Goal: Task Accomplishment & Management: Complete application form

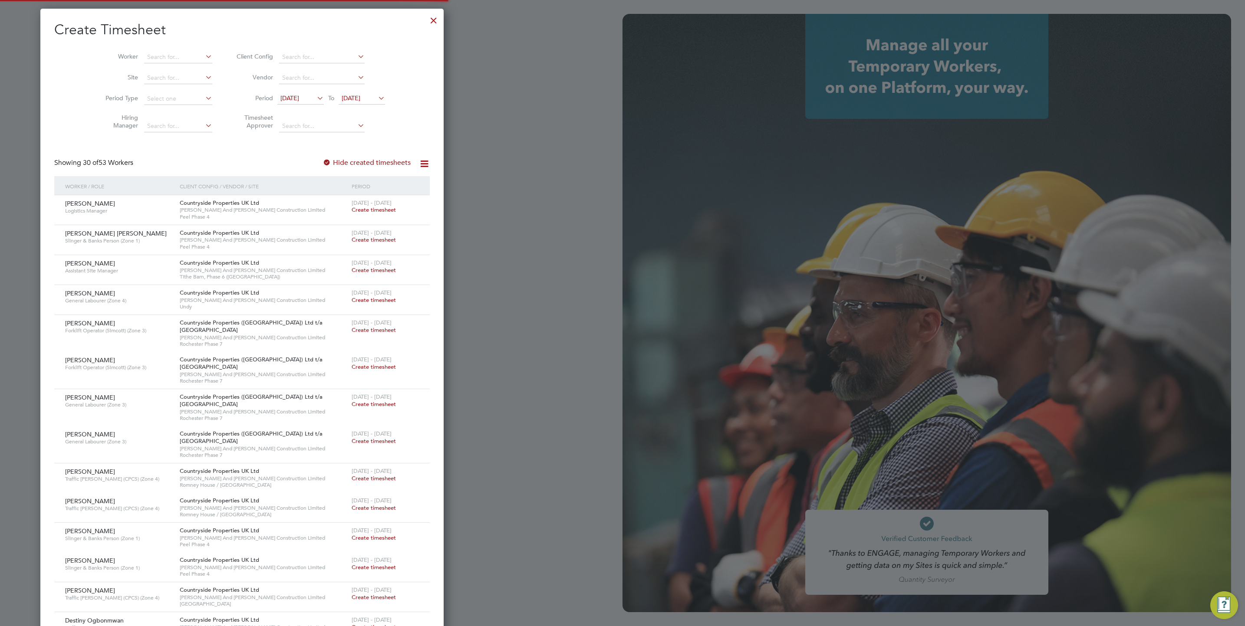
type input "[PERSON_NAME][EMAIL_ADDRESS][DOMAIN_NAME]"
click at [426, 21] on div at bounding box center [434, 18] width 16 height 16
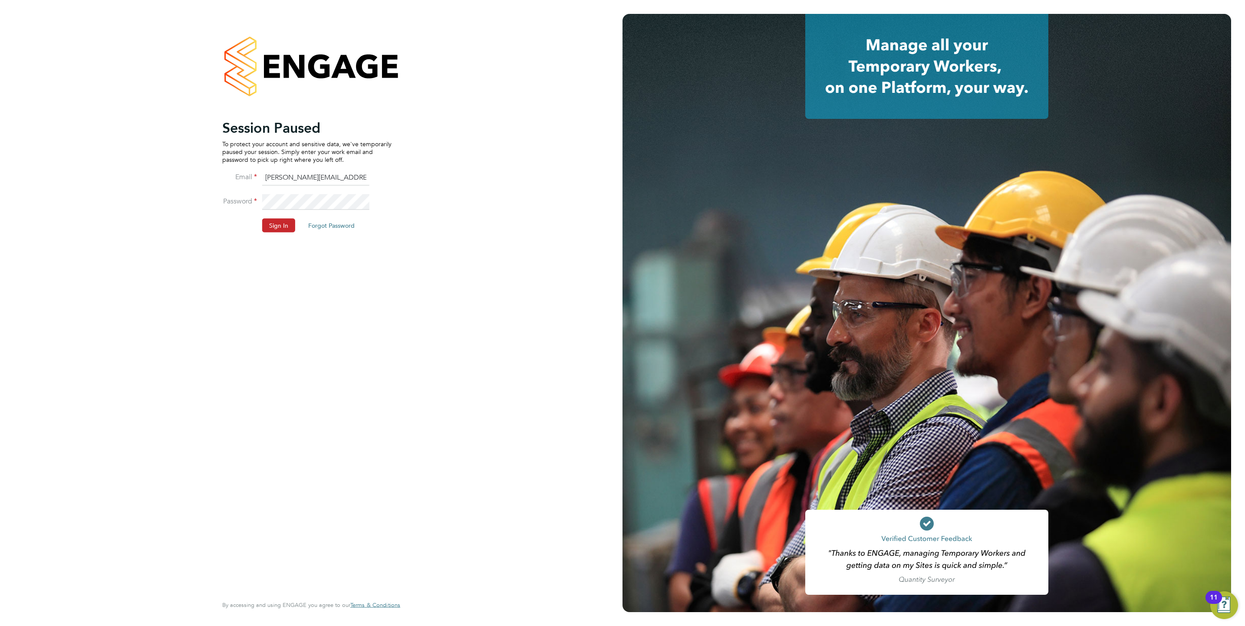
click at [269, 230] on button "Sign In" at bounding box center [278, 226] width 33 height 14
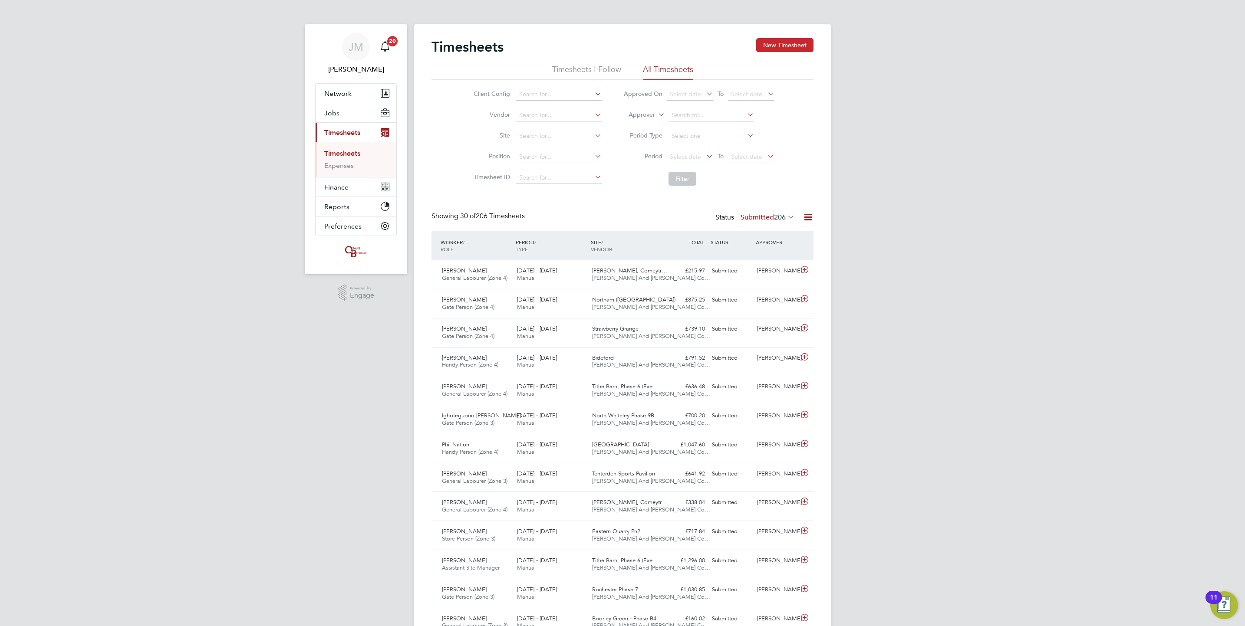
click at [813, 45] on button "New Timesheet" at bounding box center [784, 45] width 57 height 14
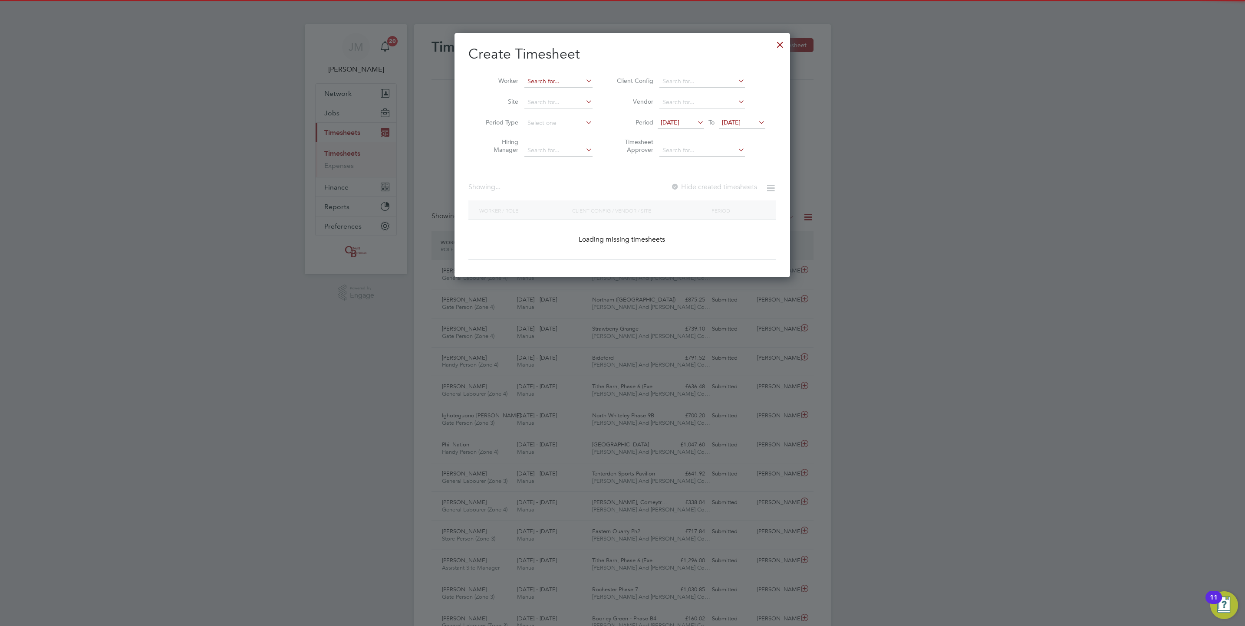
click at [567, 86] on input at bounding box center [558, 82] width 68 height 12
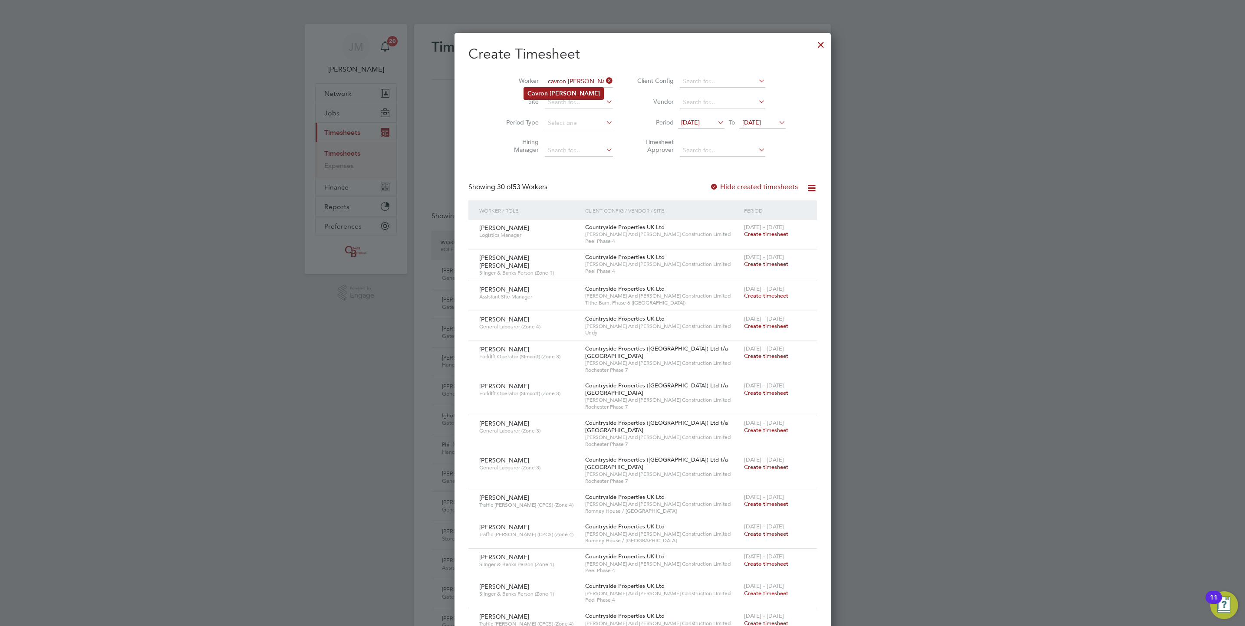
click at [559, 94] on b "Thomas" at bounding box center [574, 93] width 50 height 7
type input "Cavron Thomas"
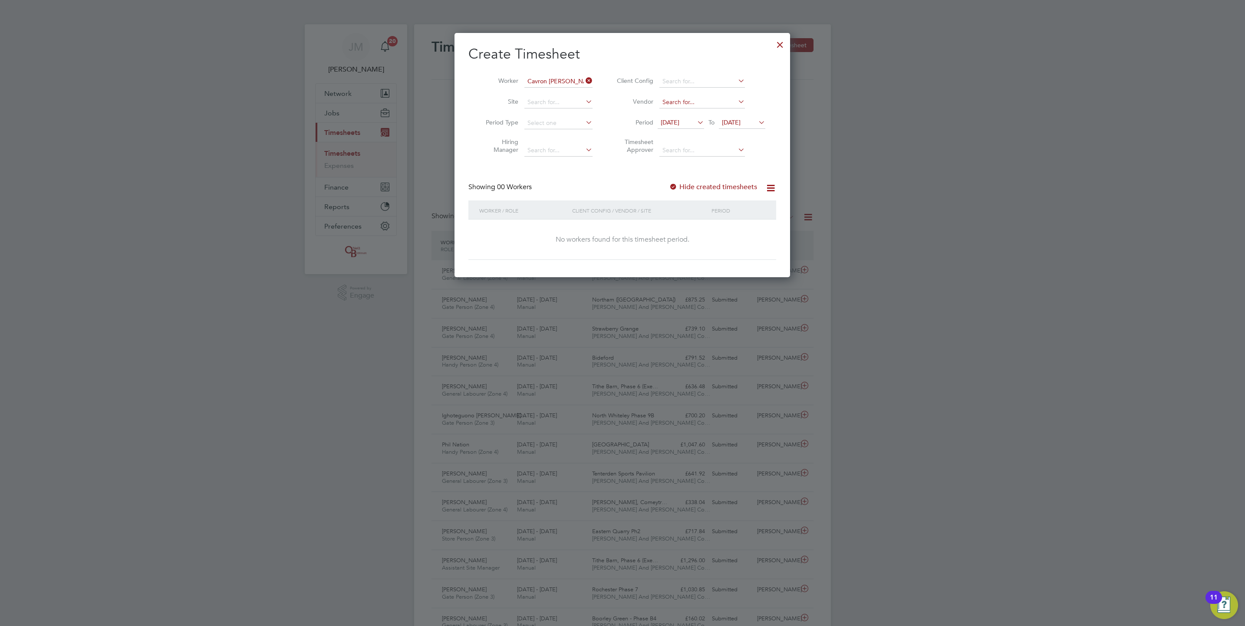
click at [741, 107] on input at bounding box center [701, 102] width 85 height 12
click at [695, 126] on icon at bounding box center [695, 122] width 0 height 12
click at [678, 142] on icon at bounding box center [680, 139] width 8 height 10
click at [678, 141] on icon at bounding box center [680, 139] width 8 height 10
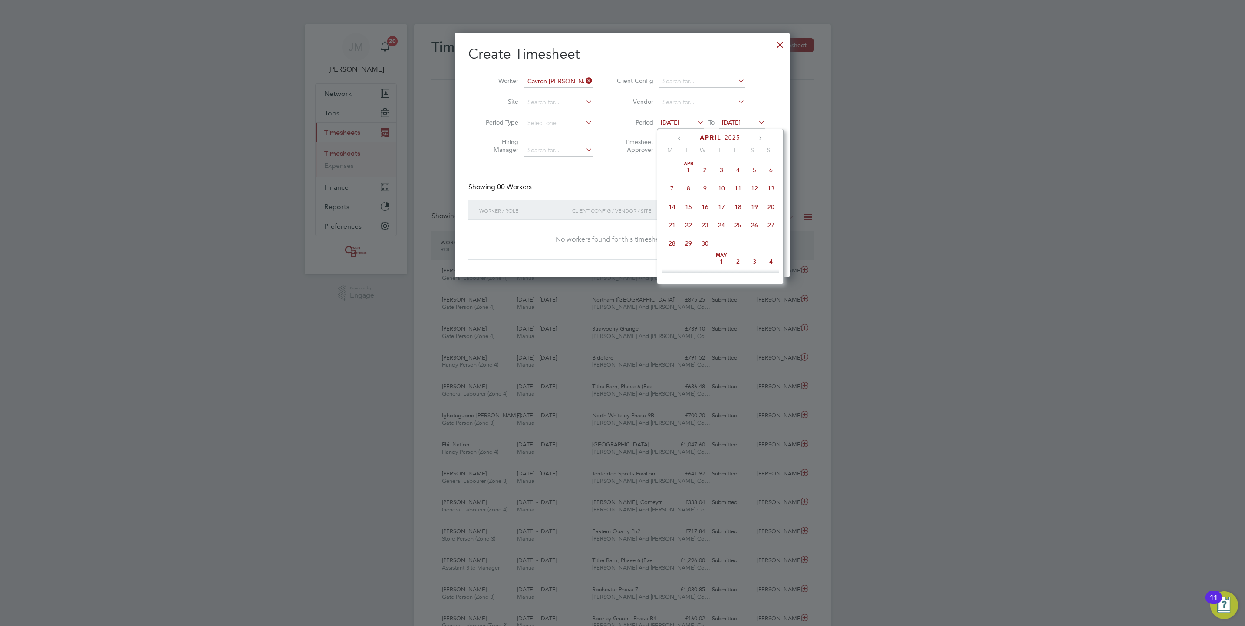
click at [699, 207] on span "16" at bounding box center [704, 207] width 16 height 16
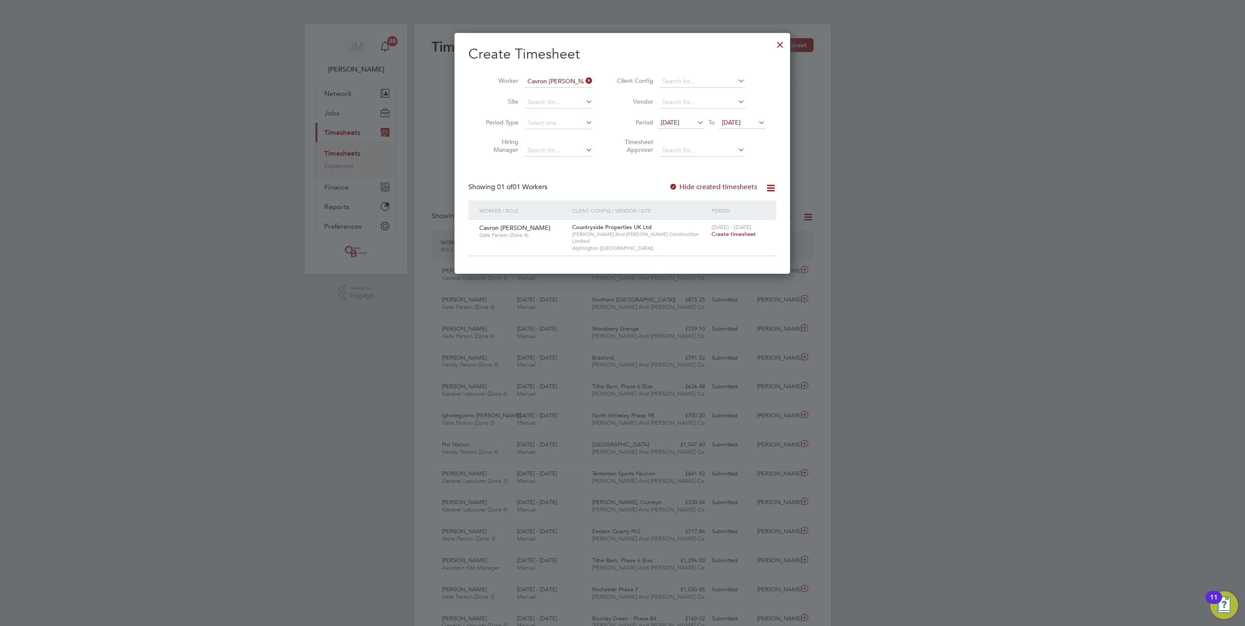
click at [732, 235] on span "Create timesheet" at bounding box center [733, 233] width 44 height 7
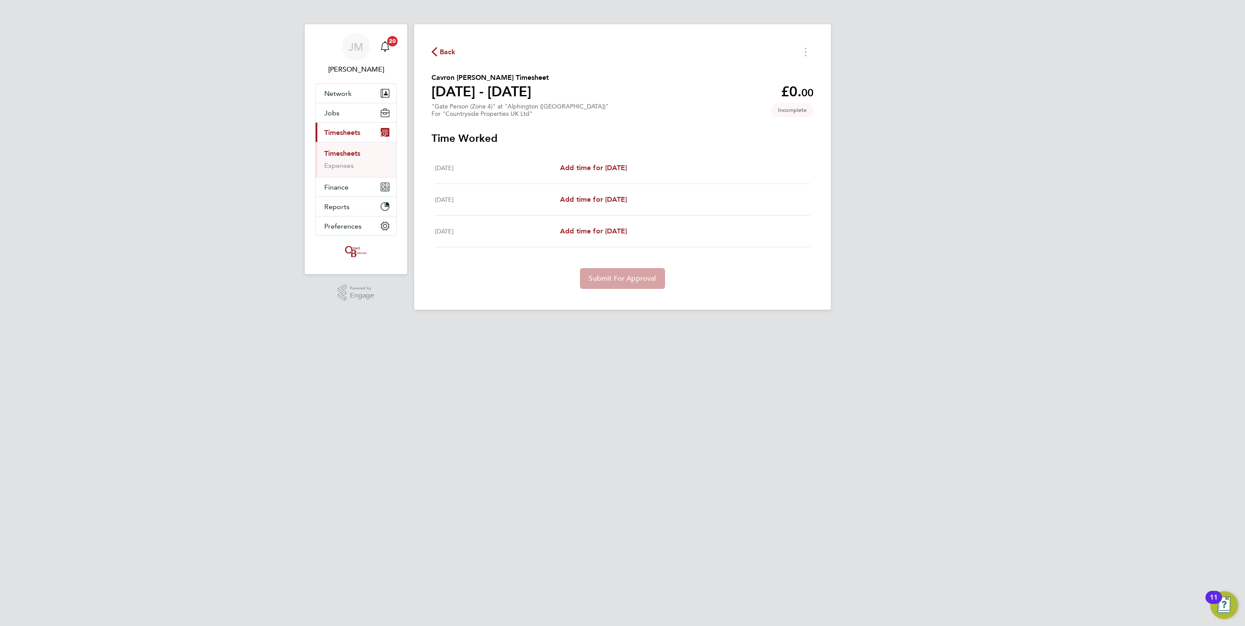
click at [442, 55] on span "Back" at bounding box center [448, 52] width 16 height 10
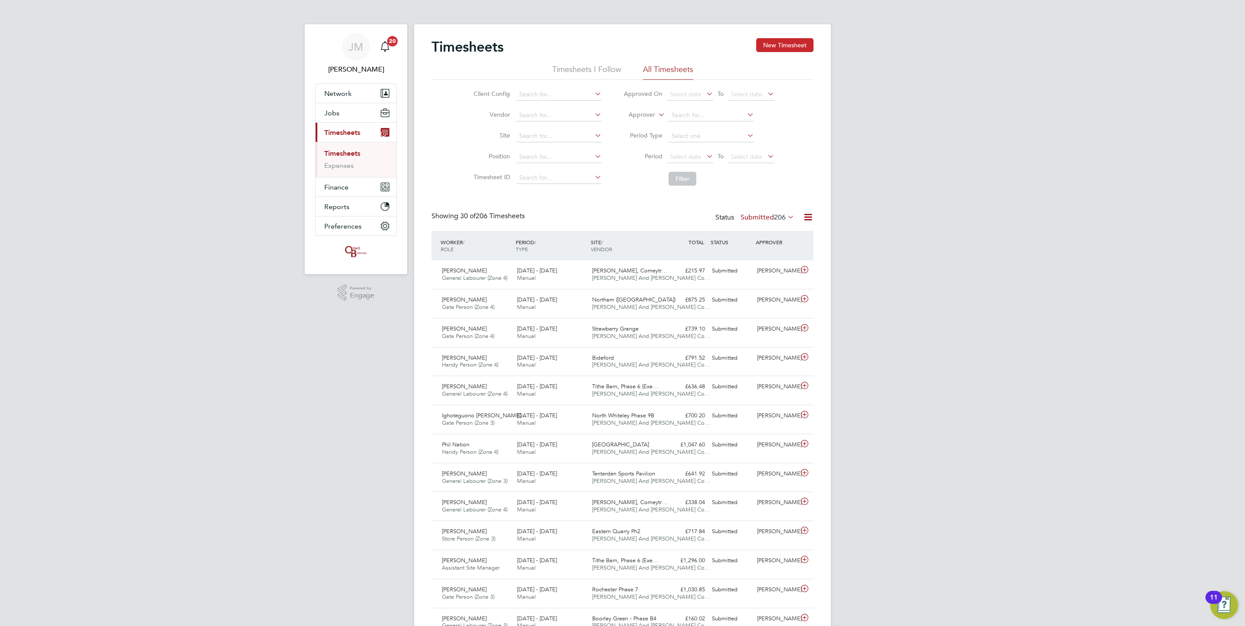
click at [795, 46] on button "New Timesheet" at bounding box center [784, 45] width 57 height 14
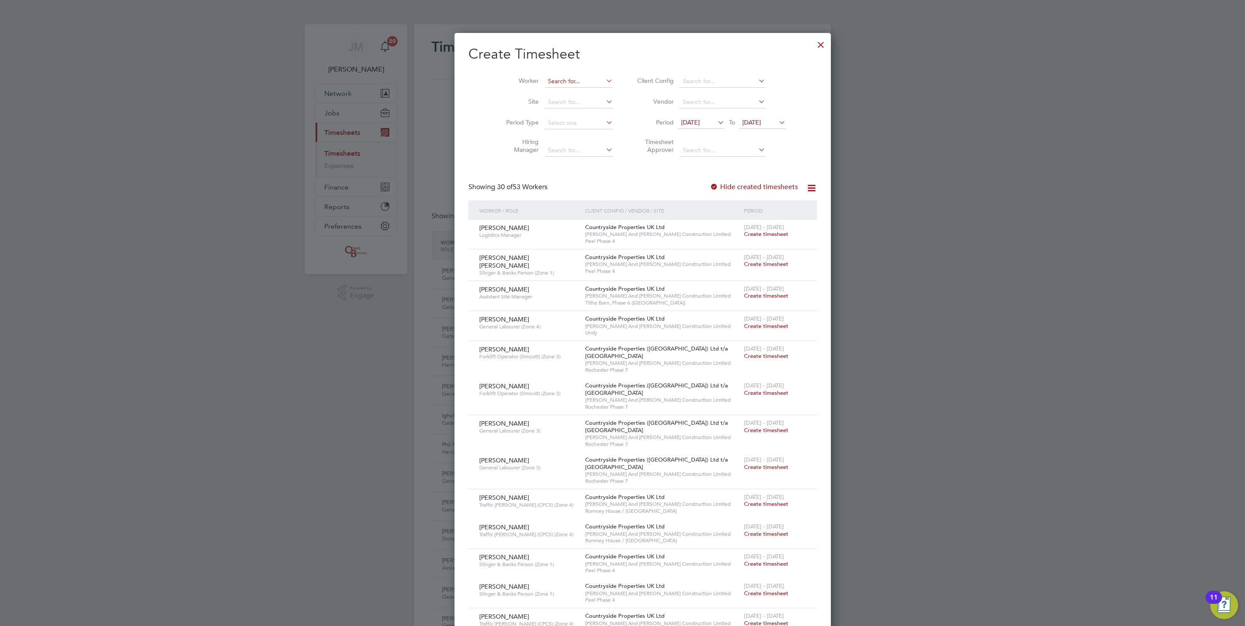
click at [545, 84] on input at bounding box center [579, 82] width 68 height 12
click at [573, 92] on li "Sam J ermy" at bounding box center [562, 94] width 76 height 12
type input "Sam Jermy"
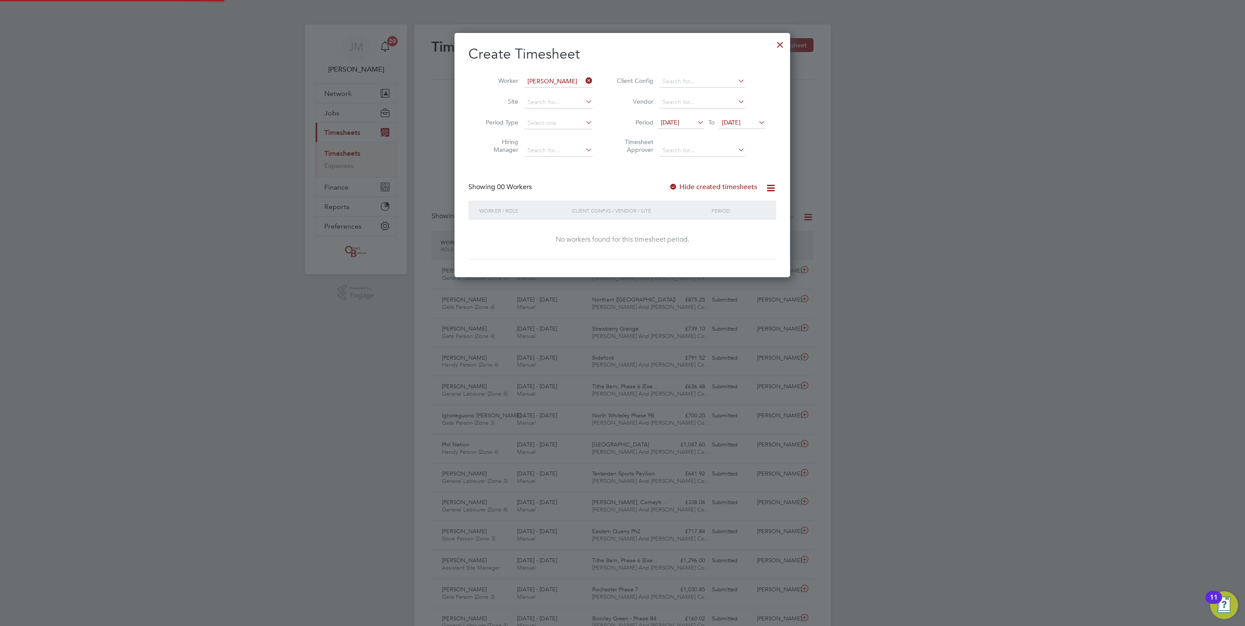
click at [679, 124] on span "[DATE]" at bounding box center [669, 122] width 19 height 8
click at [679, 136] on icon at bounding box center [680, 139] width 8 height 10
click at [760, 141] on icon at bounding box center [759, 139] width 8 height 10
click at [689, 164] on span "Jul" at bounding box center [688, 162] width 16 height 4
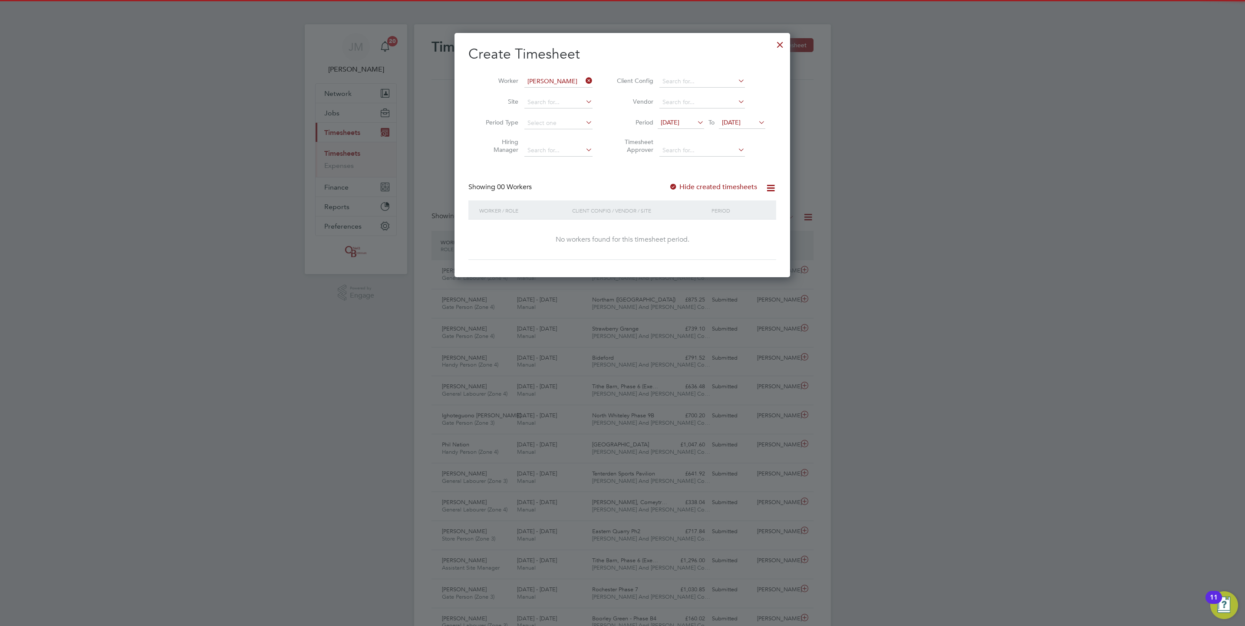
click at [729, 125] on span "[DATE]" at bounding box center [731, 122] width 19 height 8
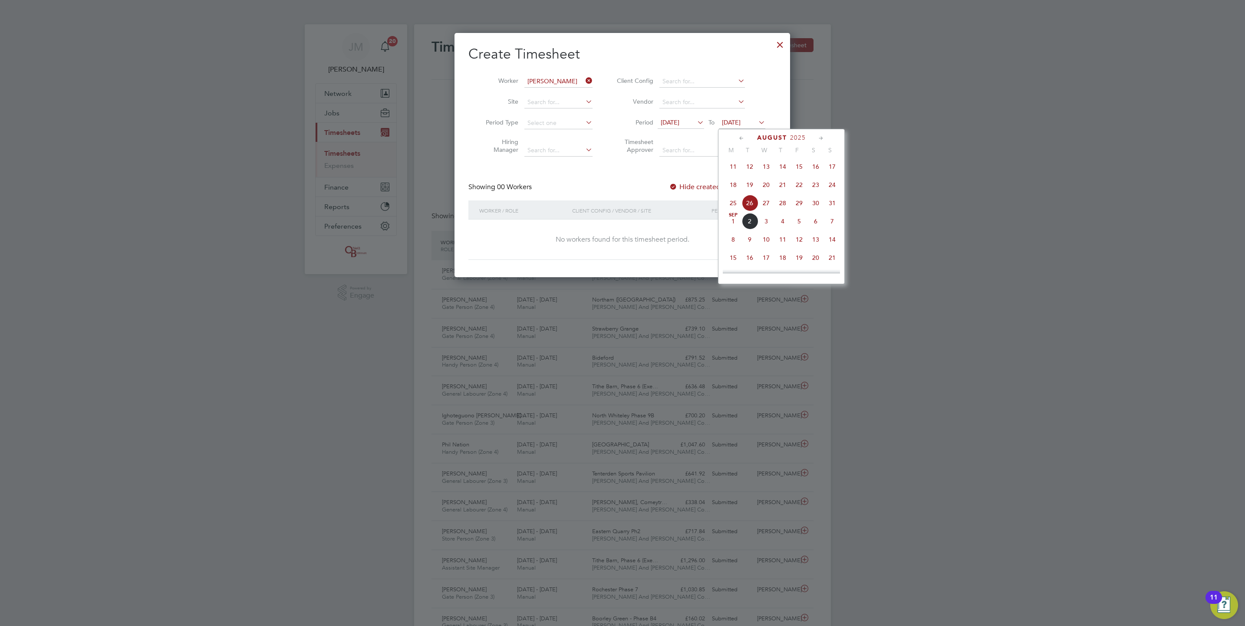
click at [743, 139] on icon at bounding box center [741, 139] width 8 height 10
click at [780, 245] on span "31" at bounding box center [782, 241] width 16 height 16
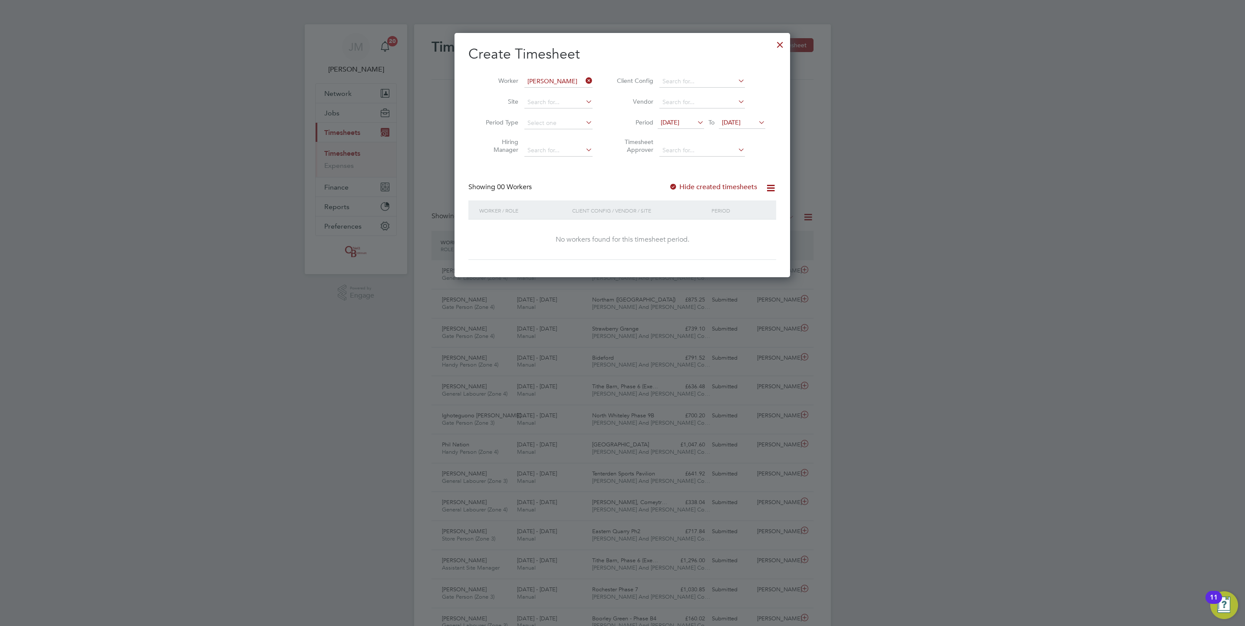
click at [716, 185] on label "Hide created timesheets" at bounding box center [713, 187] width 88 height 9
click at [715, 186] on label "Hide created timesheets" at bounding box center [713, 187] width 88 height 9
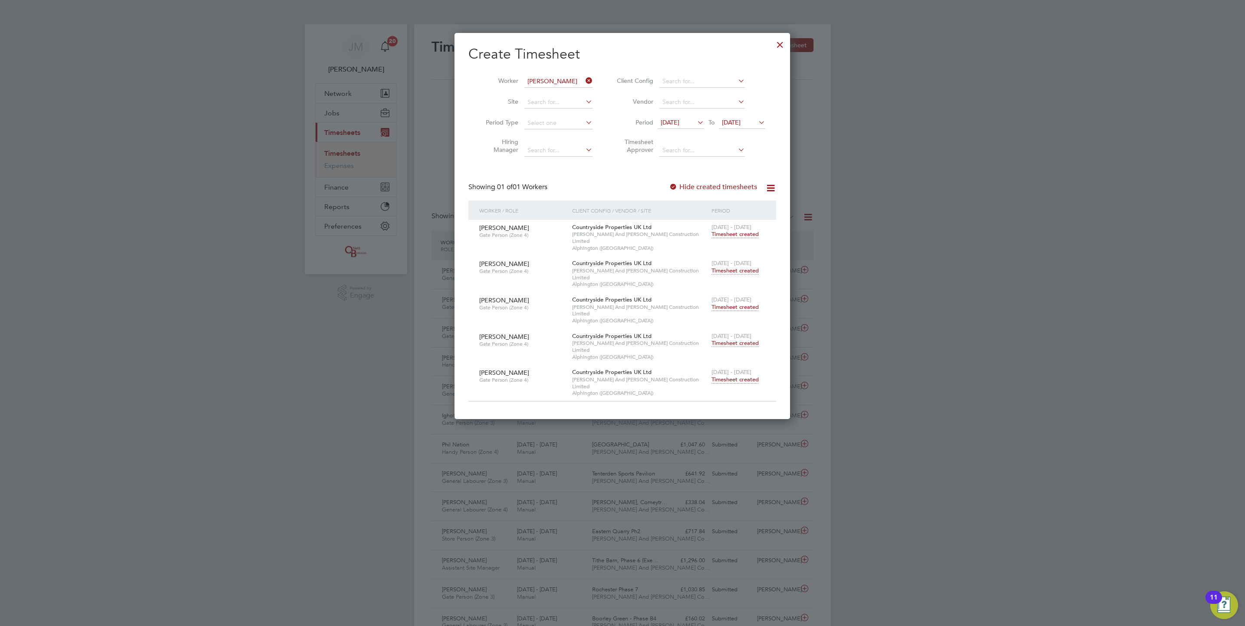
drag, startPoint x: 715, startPoint y: 186, endPoint x: 734, endPoint y: 220, distance: 39.1
click at [734, 220] on div "Create Timesheet Worker Sam Jermy Site Period Type Hiring Manager Client Config…" at bounding box center [622, 223] width 308 height 357
click at [739, 267] on span "Timesheet created" at bounding box center [734, 271] width 47 height 8
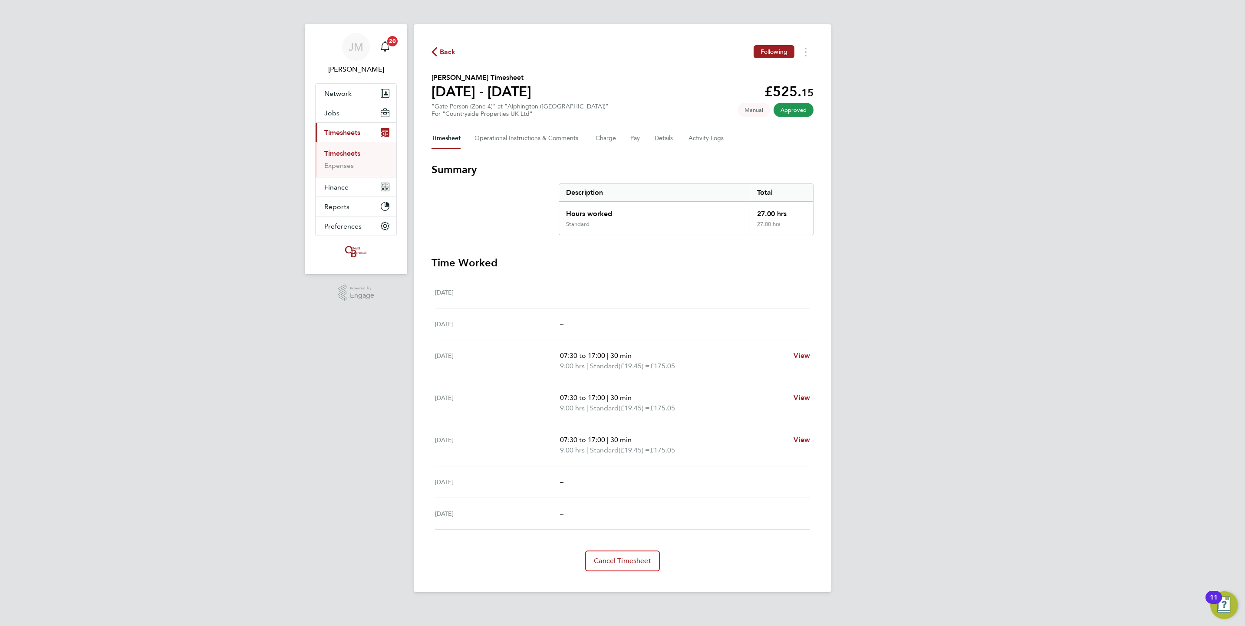
click at [451, 49] on span "Back" at bounding box center [448, 52] width 16 height 10
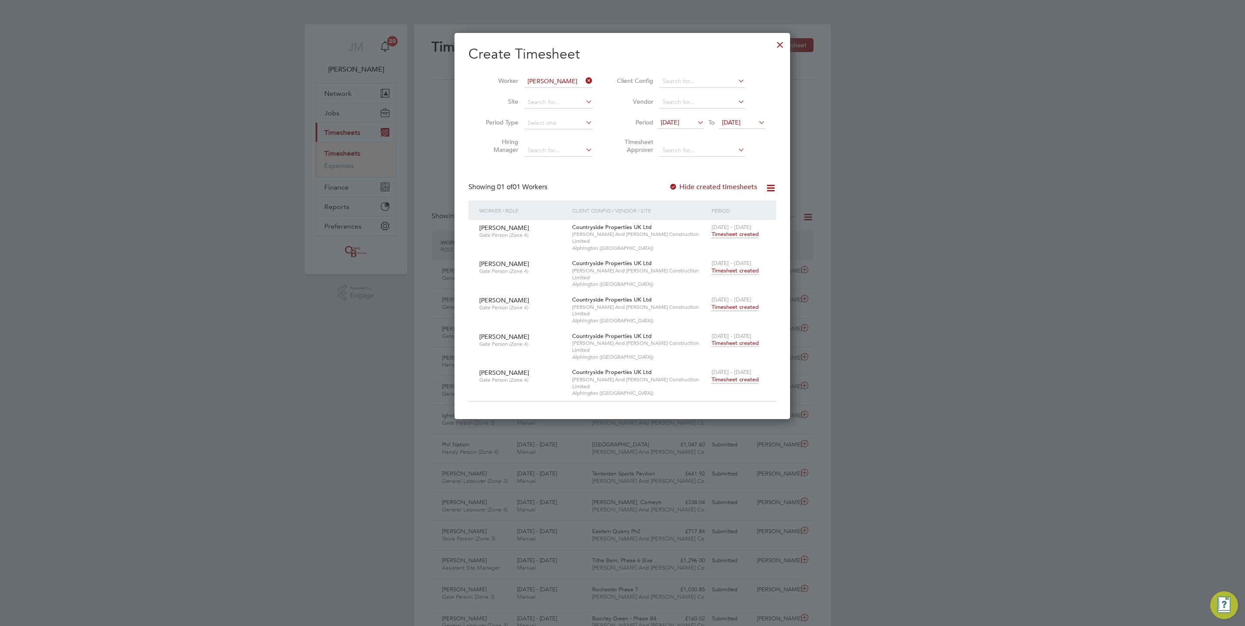
click at [584, 82] on icon at bounding box center [584, 81] width 0 height 12
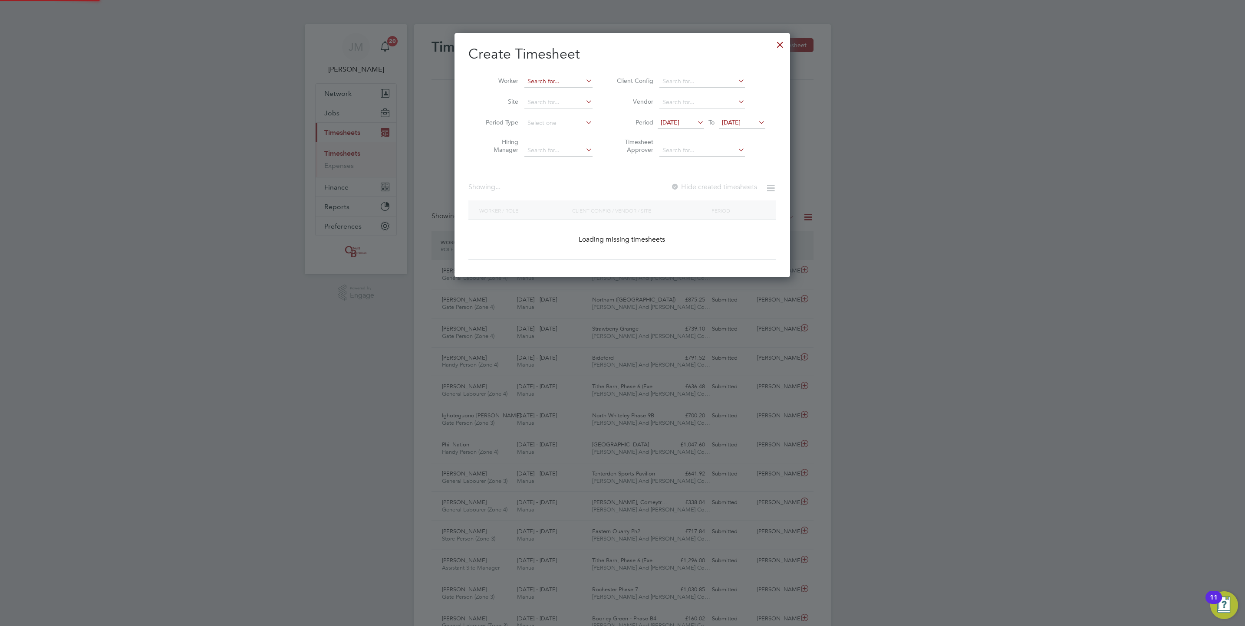
click at [577, 81] on input at bounding box center [558, 82] width 68 height 12
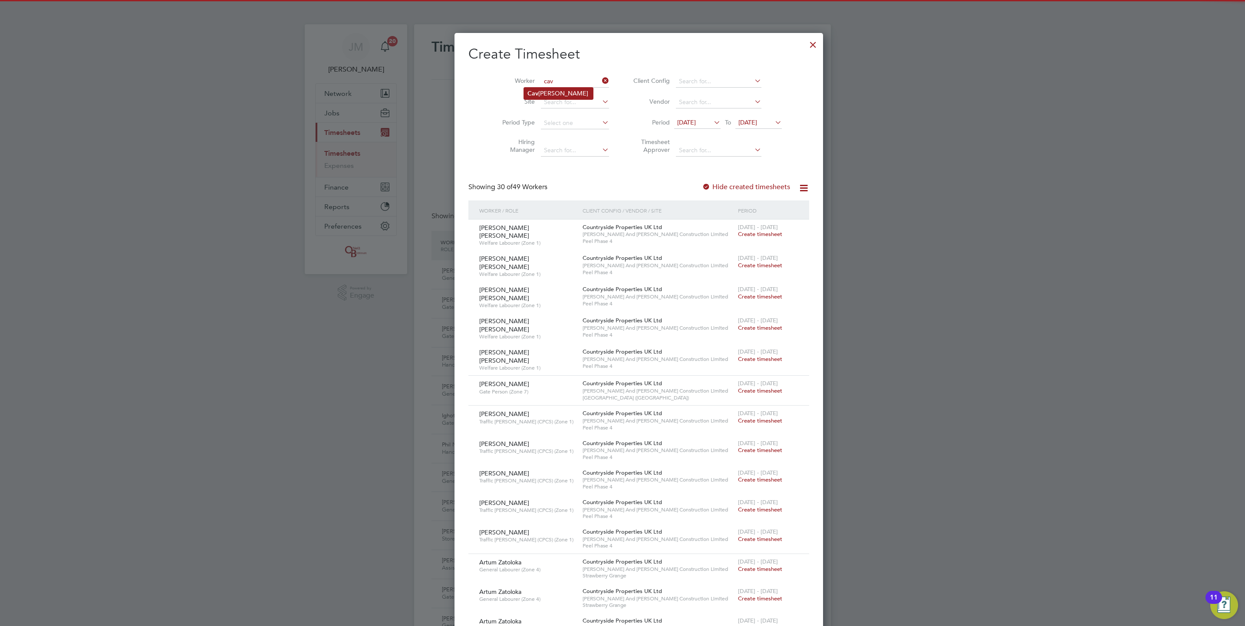
click at [573, 89] on li "Cav ron Thomas" at bounding box center [558, 94] width 69 height 12
type input "Cavron Thomas"
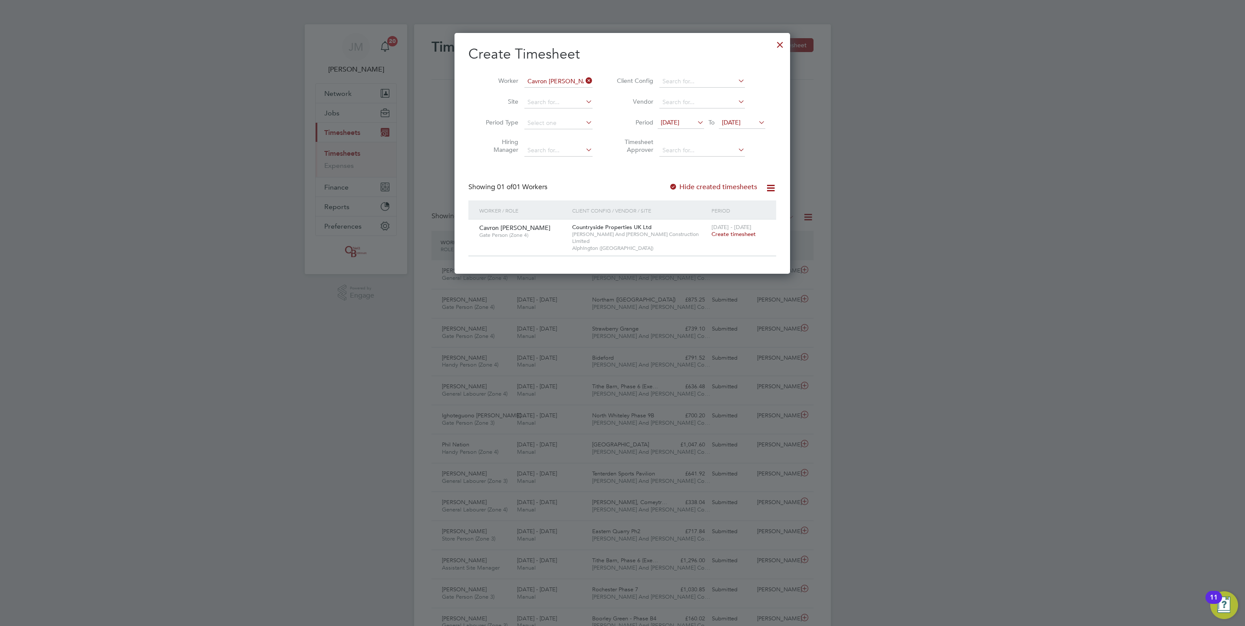
click at [749, 238] on div "7 - 13 Jul 2025 Create timesheet" at bounding box center [738, 231] width 58 height 23
click at [745, 237] on span "Create timesheet" at bounding box center [733, 233] width 44 height 7
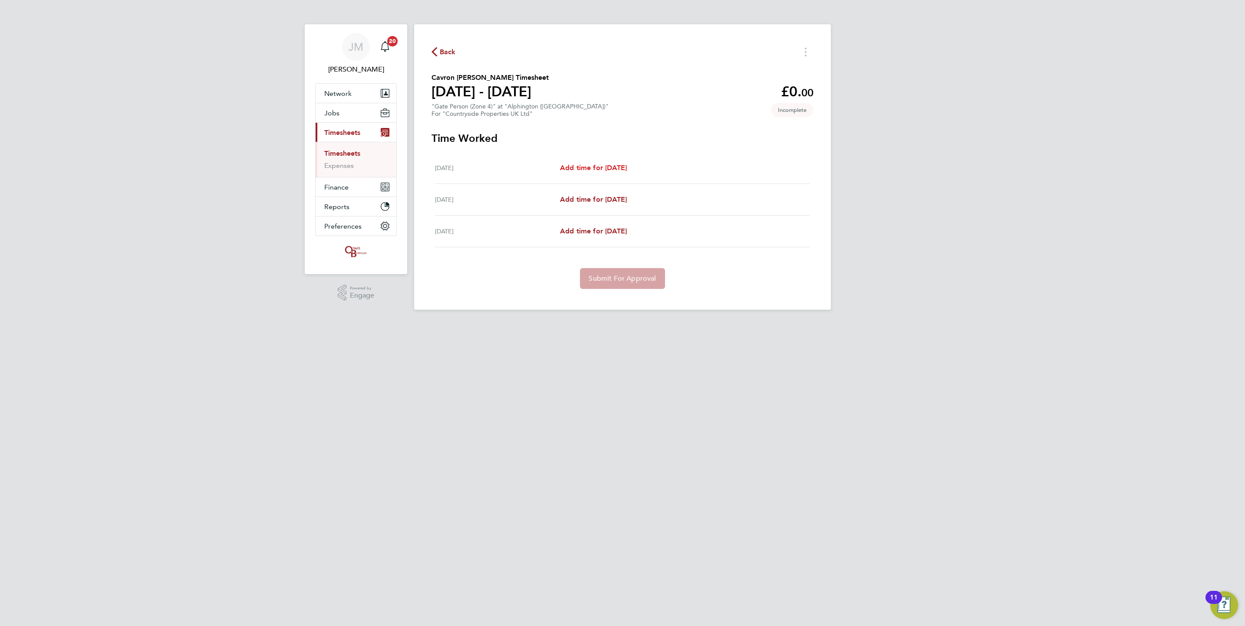
click at [607, 168] on span "Add time for Mon 07 Jul" at bounding box center [593, 168] width 67 height 8
select select "30"
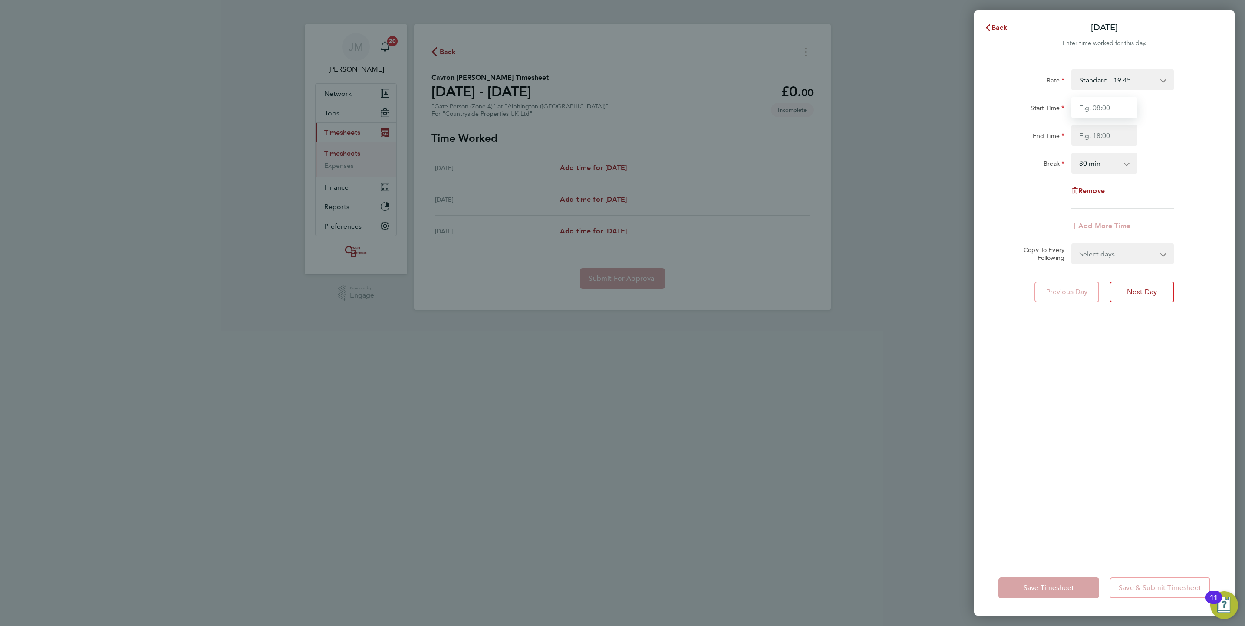
click at [1091, 100] on input "Start Time" at bounding box center [1104, 107] width 66 height 21
type input "07:30"
type input "16:30"
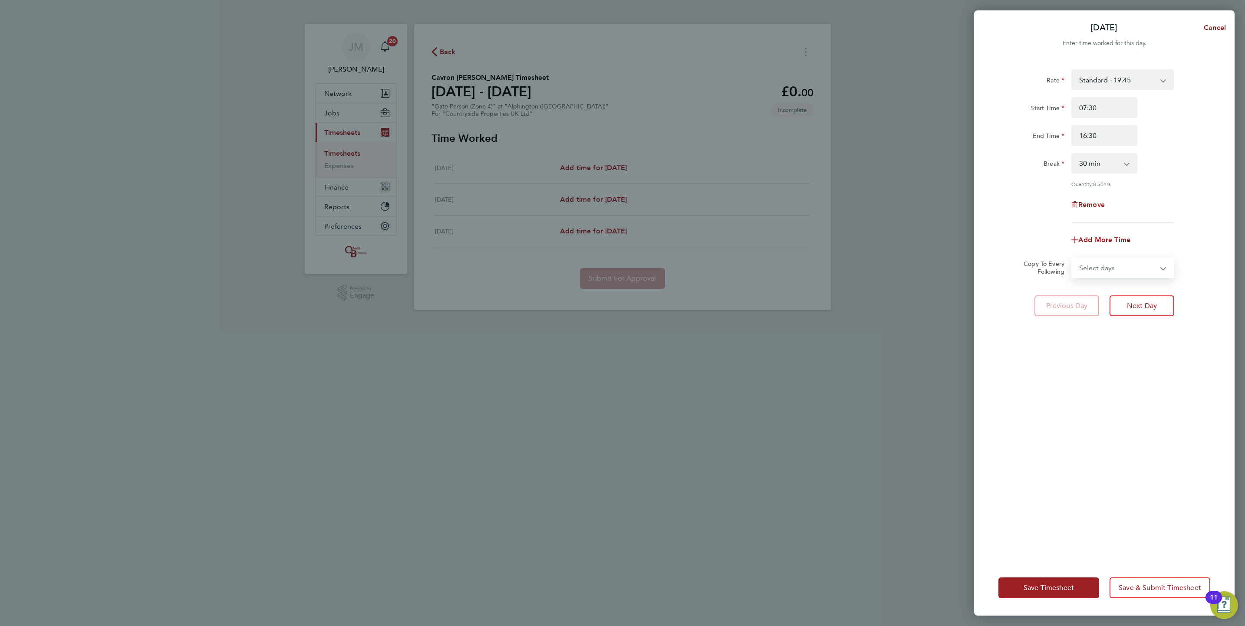
drag, startPoint x: 1126, startPoint y: 259, endPoint x: 1129, endPoint y: 263, distance: 5.1
click at [1127, 259] on select "Select days Day Tuesday Wednesday" at bounding box center [1117, 267] width 91 height 19
select select "TUE"
click at [1072, 258] on select "Select days Day Tuesday Wednesday" at bounding box center [1117, 267] width 91 height 19
select select "2025-07-09"
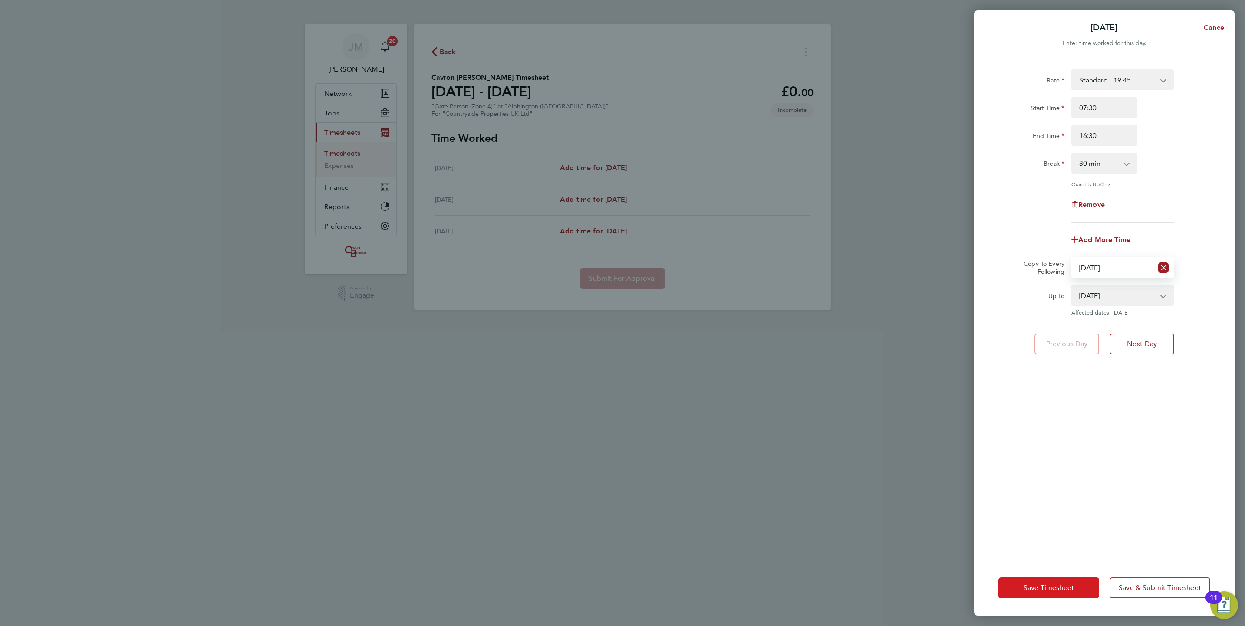
click at [1055, 586] on span "Save Timesheet" at bounding box center [1048, 588] width 50 height 9
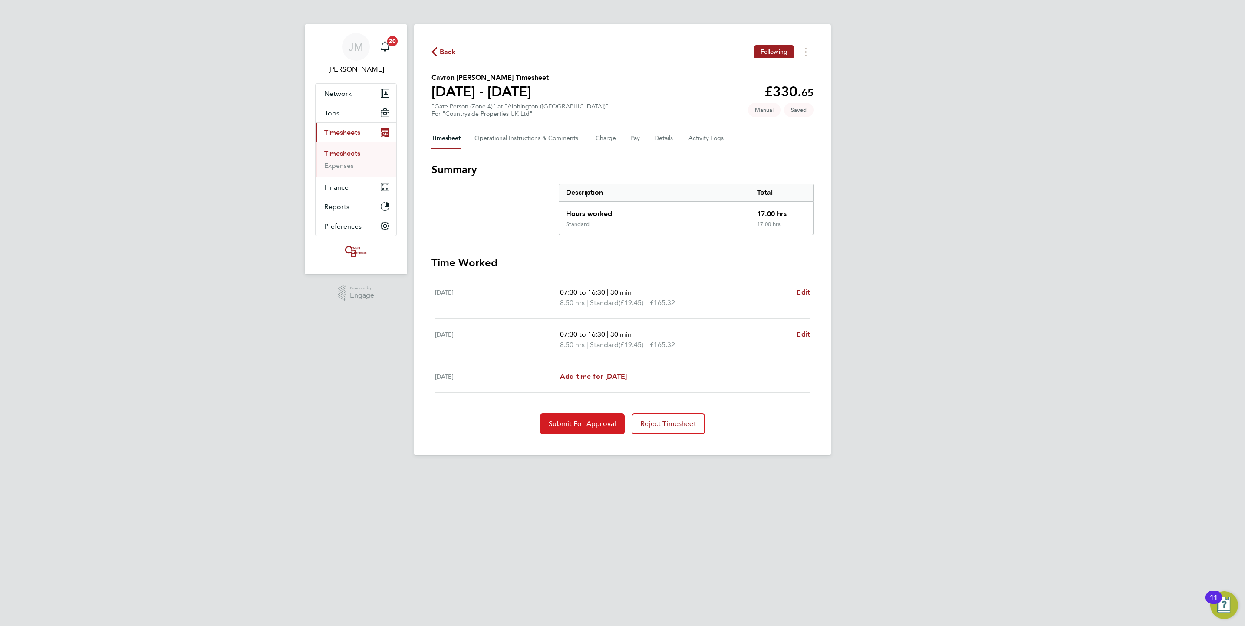
click at [585, 417] on button "Submit For Approval" at bounding box center [582, 424] width 85 height 21
